Goal: Task Accomplishment & Management: Manage account settings

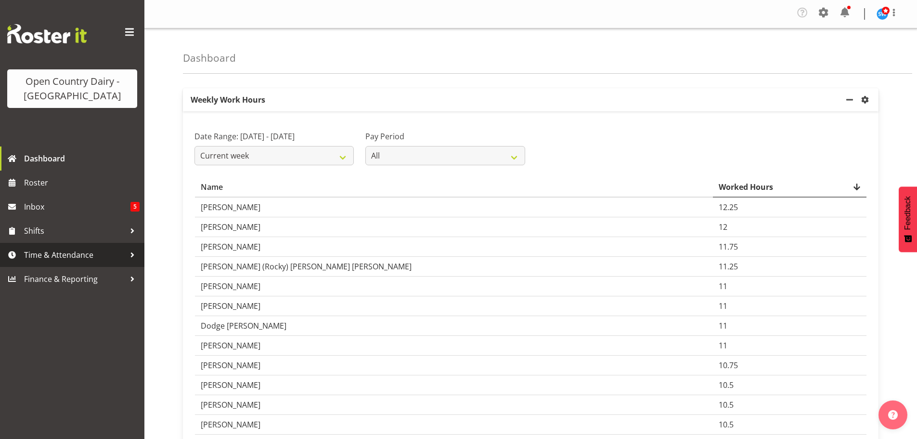
click at [82, 254] on span "Time & Attendance" at bounding box center [74, 255] width 101 height 14
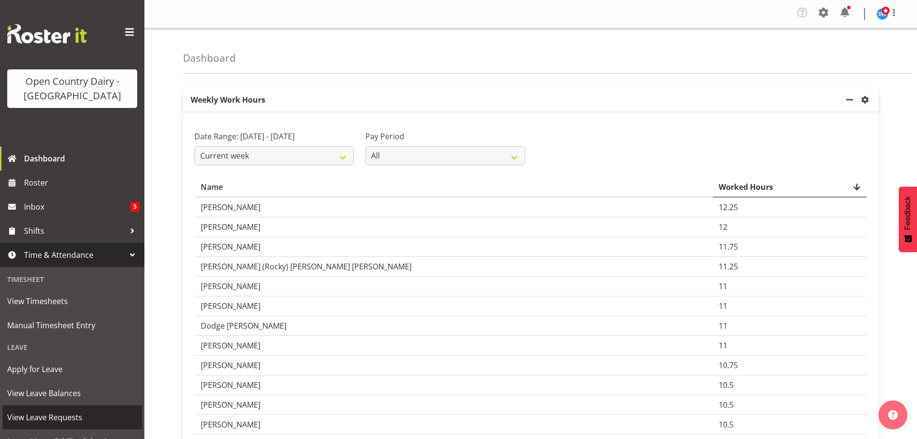
click at [53, 412] on span "View Leave Requests" at bounding box center [72, 417] width 130 height 14
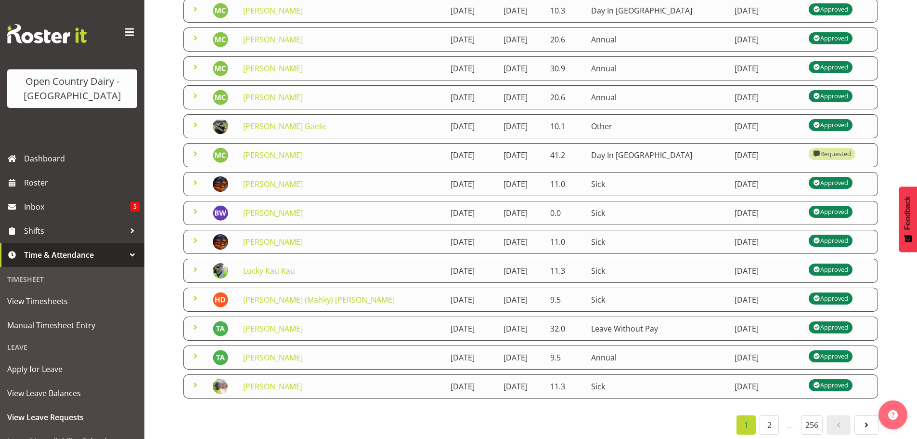
scroll to position [181, 0]
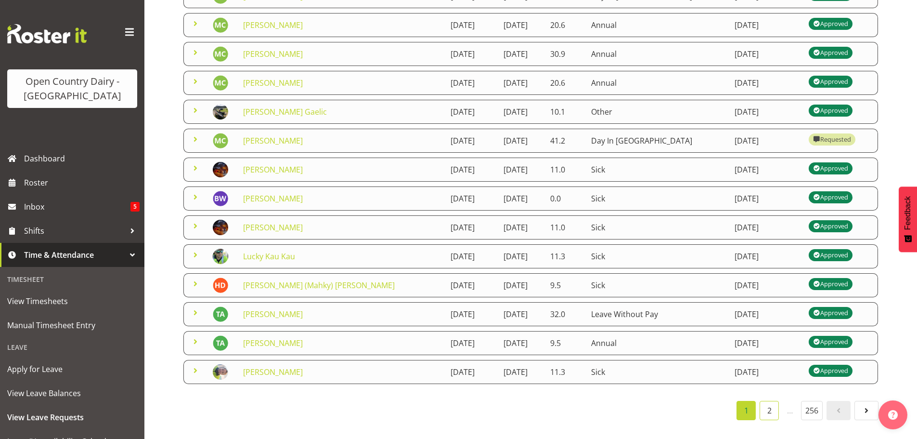
click at [767, 405] on link "2" at bounding box center [769, 410] width 19 height 19
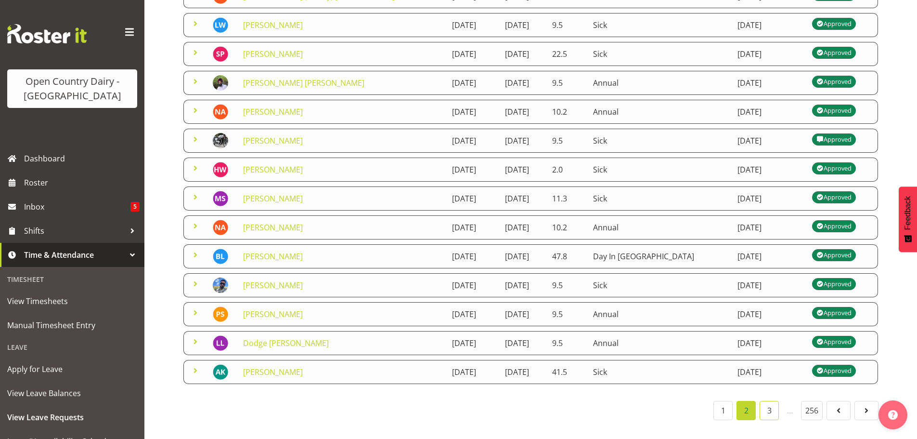
click at [768, 401] on link "3" at bounding box center [769, 410] width 19 height 19
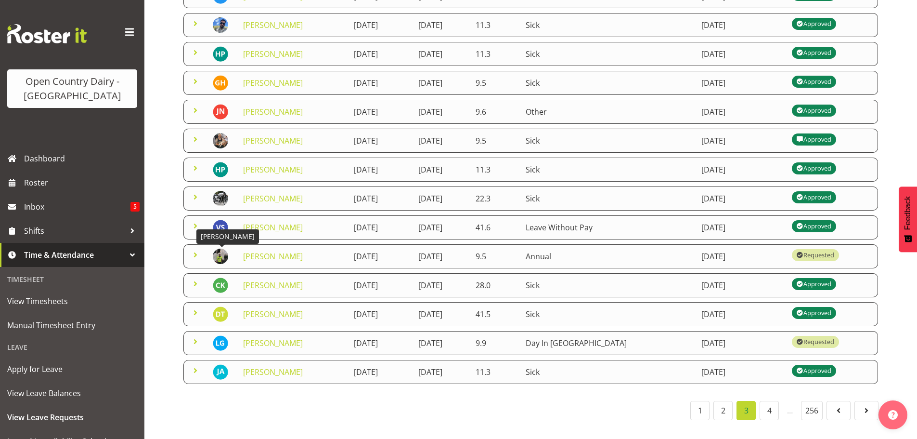
click at [222, 248] on img at bounding box center [220, 255] width 15 height 15
click at [266, 251] on link "[PERSON_NAME]" at bounding box center [273, 256] width 60 height 11
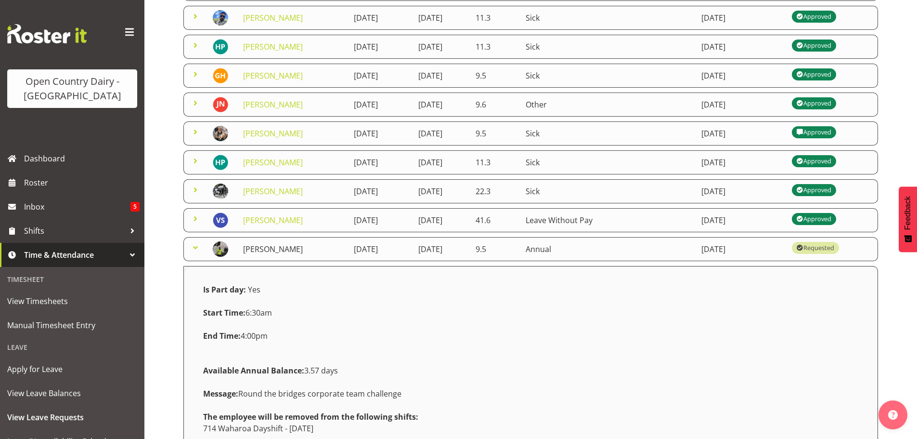
click at [261, 248] on link "[PERSON_NAME]" at bounding box center [273, 249] width 60 height 11
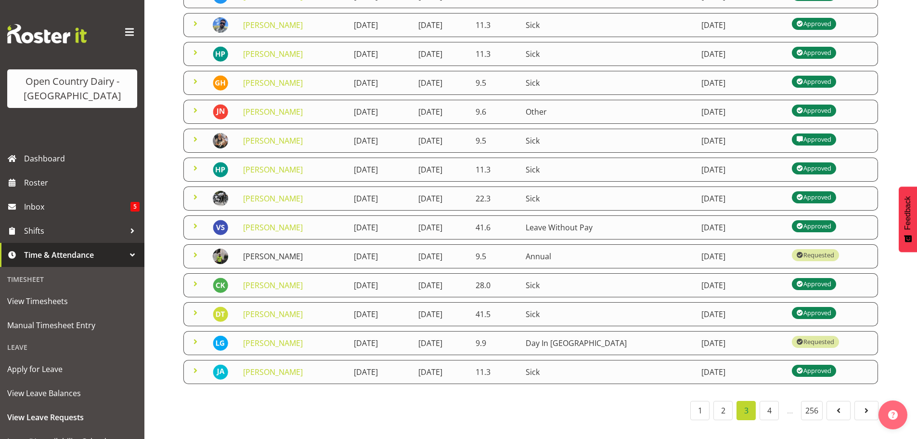
click at [260, 251] on link "[PERSON_NAME]" at bounding box center [273, 256] width 60 height 11
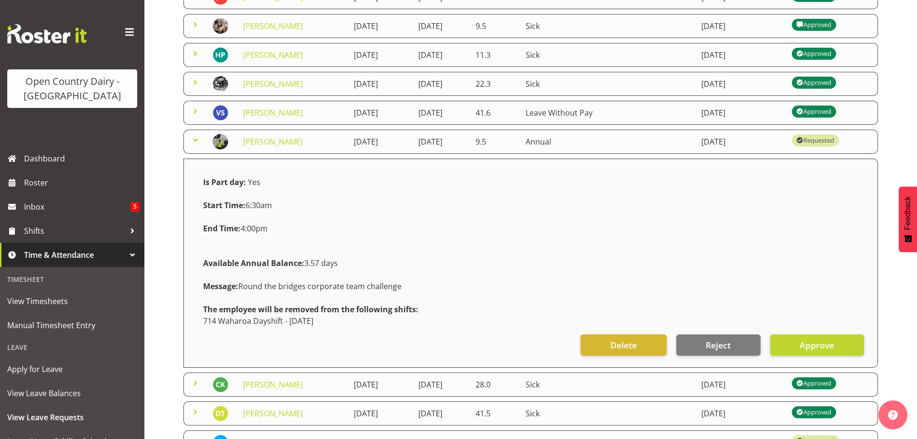
scroll to position [394, 0]
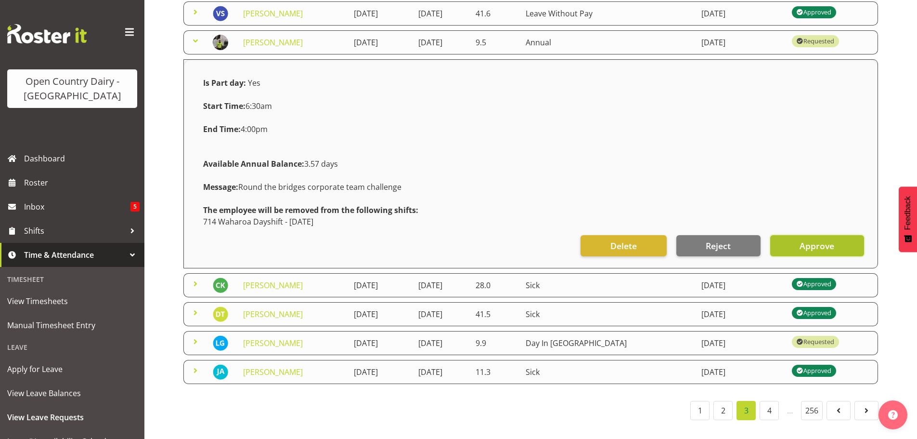
click at [813, 239] on span "Approve" at bounding box center [817, 245] width 35 height 13
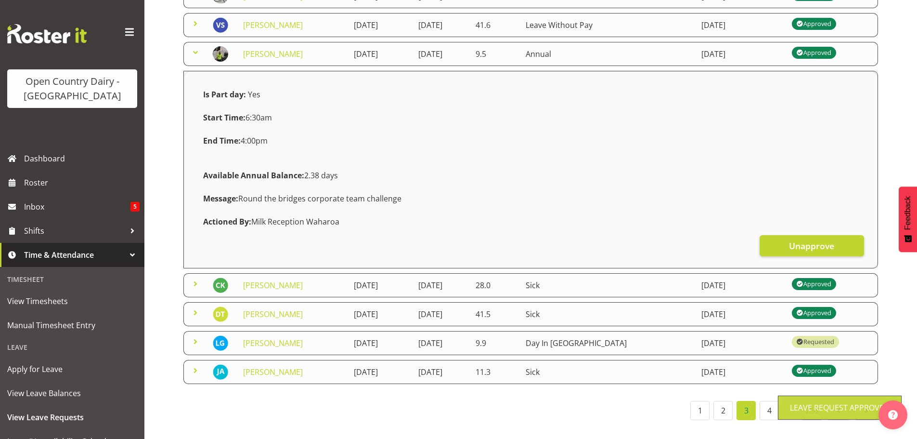
scroll to position [383, 0]
click at [194, 47] on span at bounding box center [196, 53] width 12 height 12
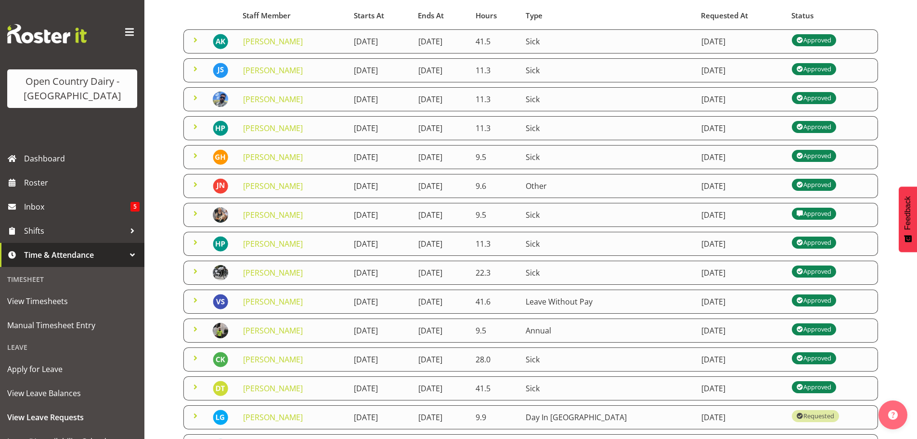
scroll to position [181, 0]
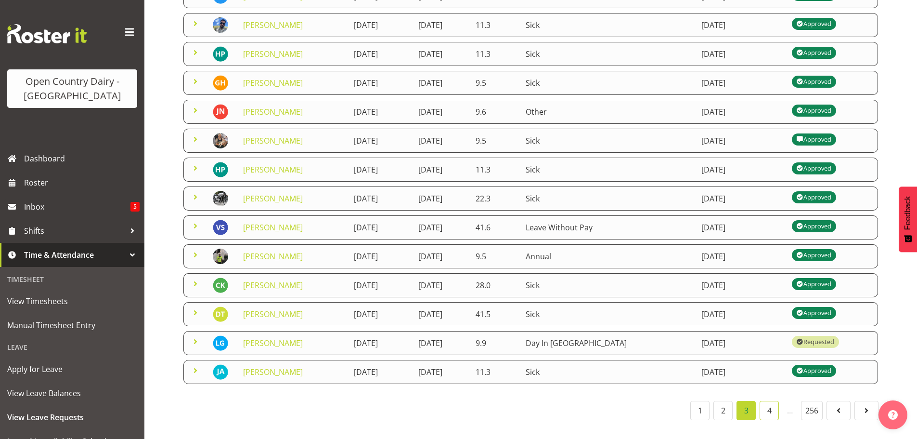
click at [766, 401] on link "4" at bounding box center [769, 410] width 19 height 19
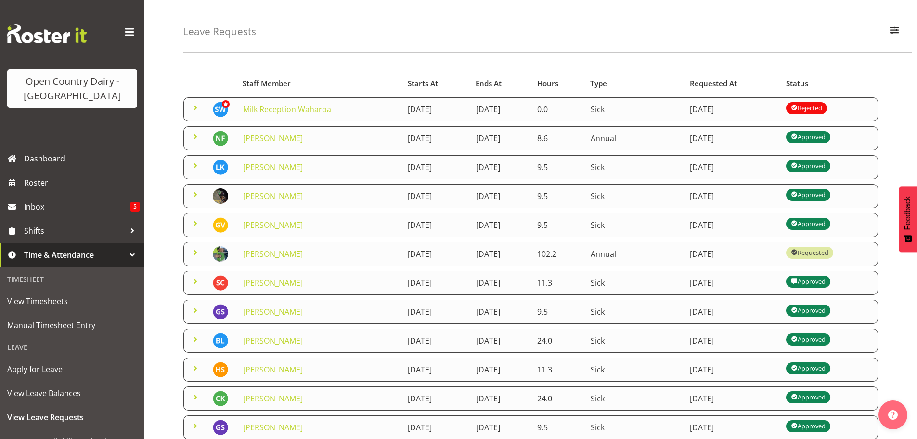
scroll to position [48, 0]
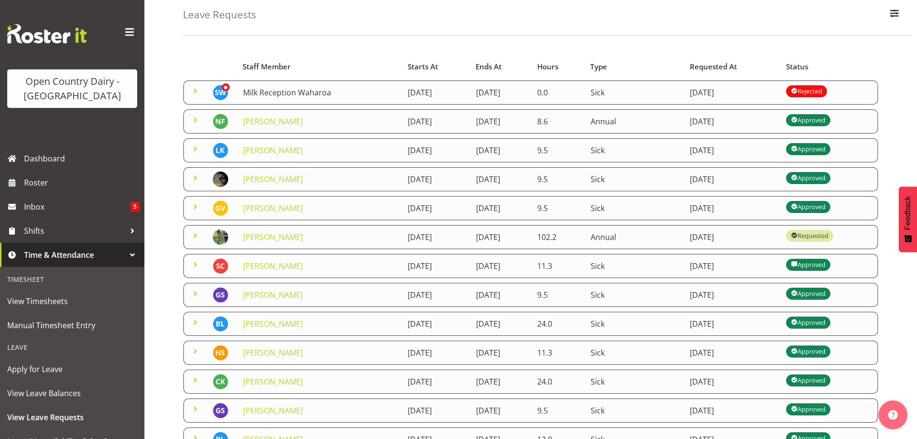
click at [282, 97] on link "Milk Reception Waharoa" at bounding box center [287, 92] width 88 height 11
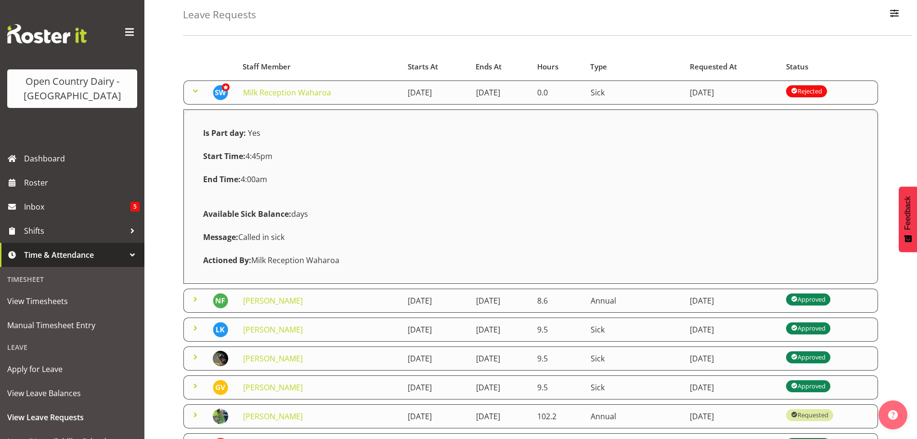
click at [823, 94] on div "Rejected" at bounding box center [806, 91] width 31 height 12
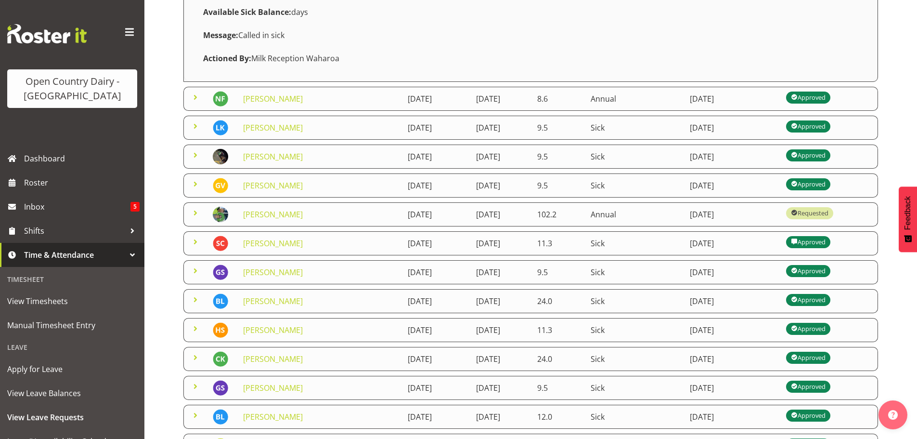
scroll to position [360, 0]
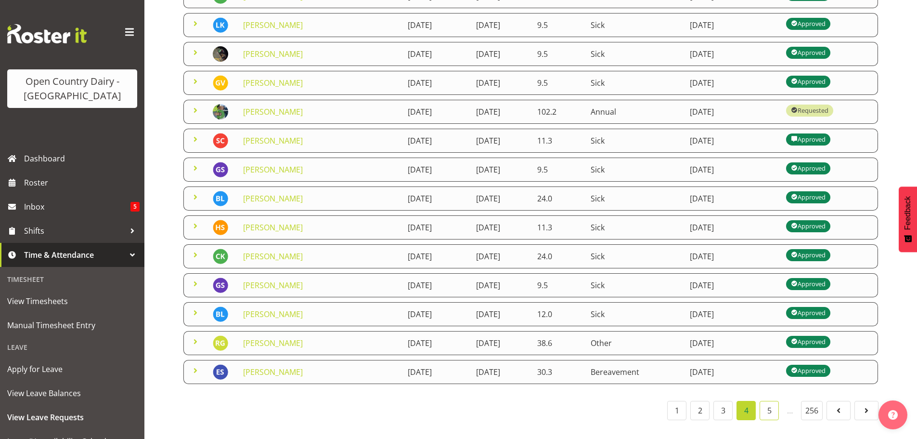
click at [766, 405] on link "5" at bounding box center [769, 410] width 19 height 19
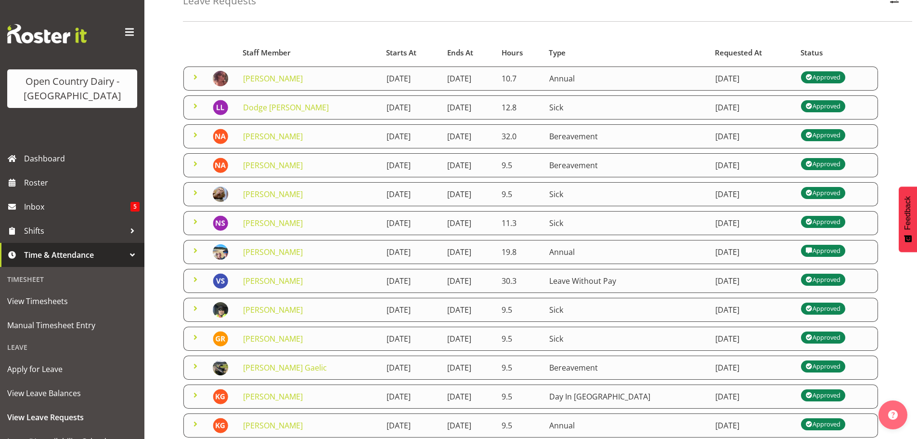
scroll to position [181, 0]
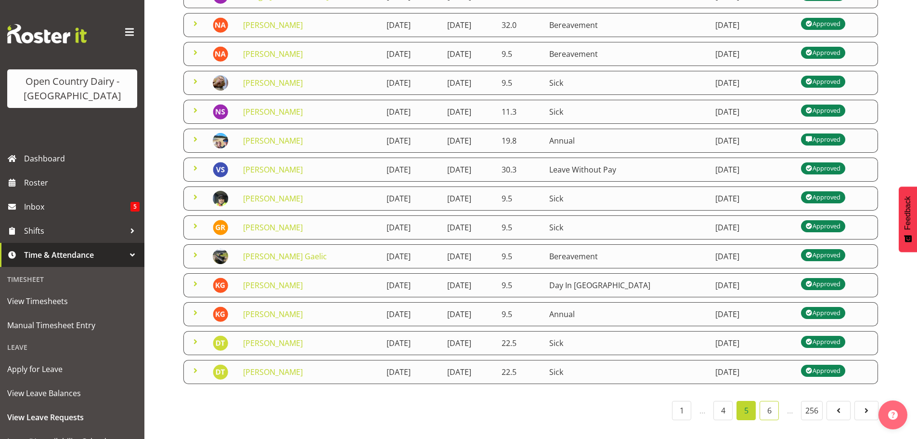
click at [765, 405] on link "6" at bounding box center [769, 410] width 19 height 19
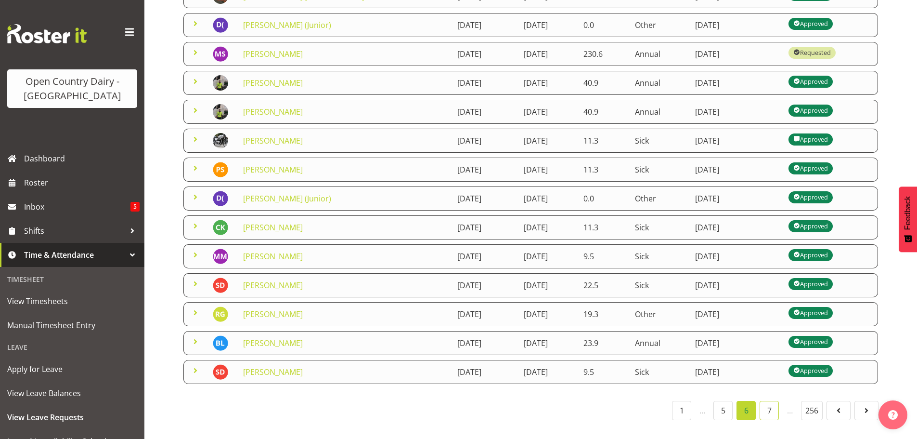
click at [765, 403] on link "7" at bounding box center [769, 410] width 19 height 19
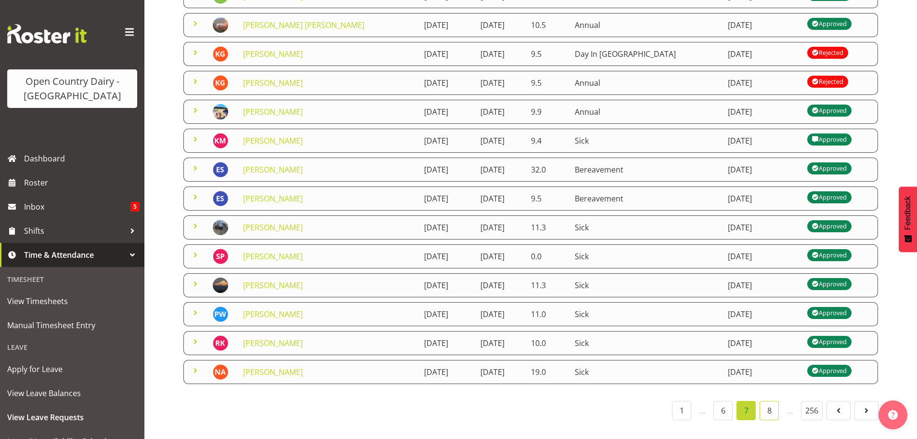
click at [764, 401] on link "8" at bounding box center [769, 410] width 19 height 19
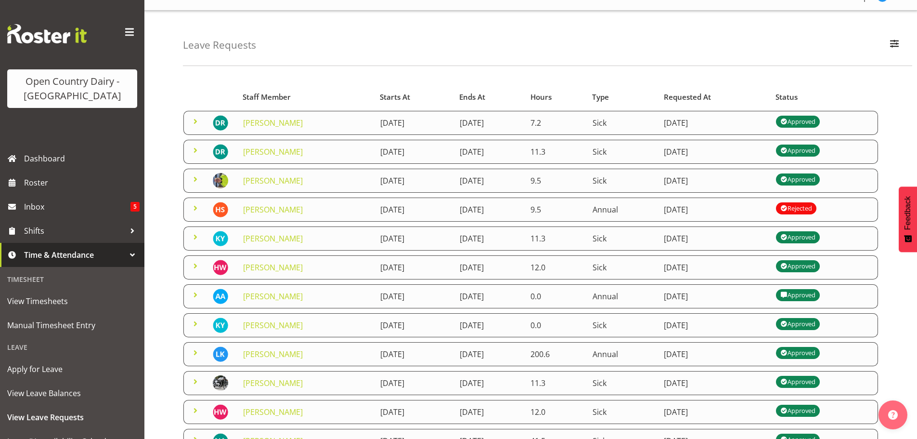
scroll to position [0, 0]
